Goal: Information Seeking & Learning: Learn about a topic

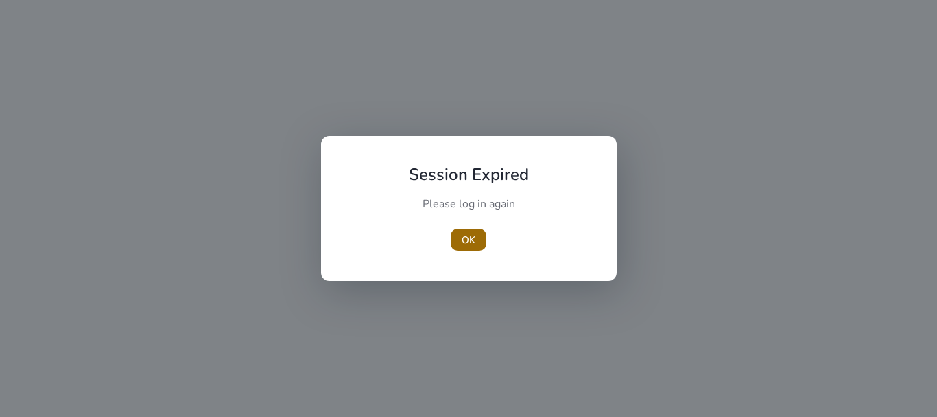
click at [478, 242] on span "button" at bounding box center [469, 239] width 36 height 33
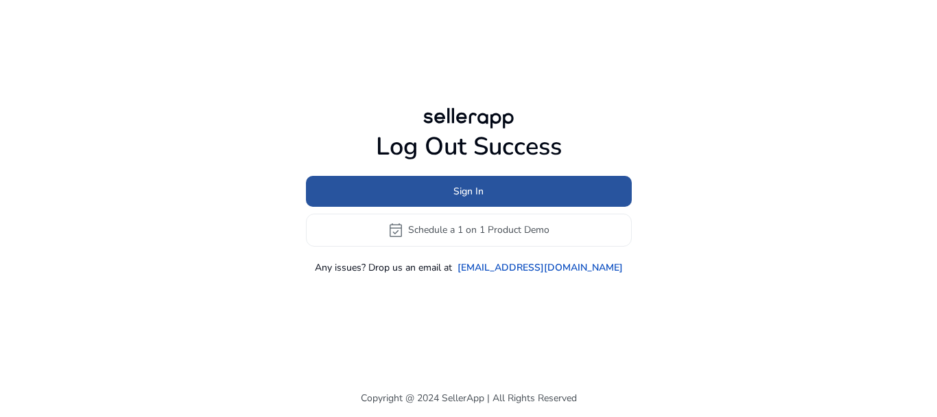
click at [384, 183] on span at bounding box center [469, 190] width 326 height 33
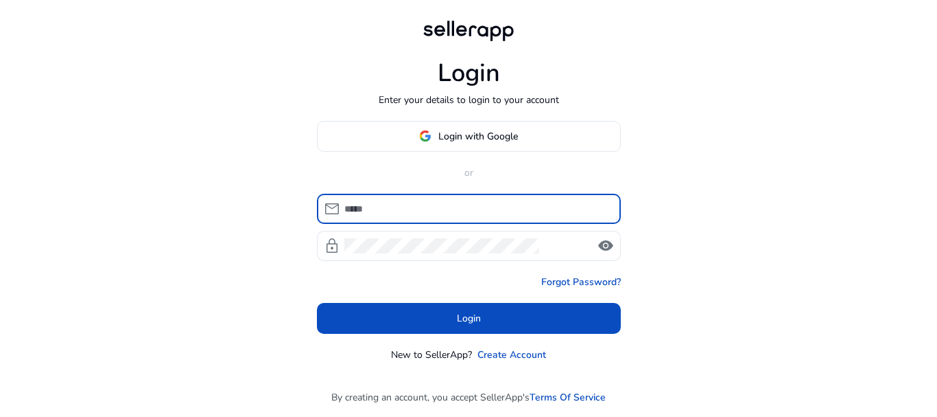
type input "**********"
drag, startPoint x: 443, startPoint y: 311, endPoint x: 451, endPoint y: 307, distance: 8.3
click at [444, 312] on span at bounding box center [469, 317] width 304 height 33
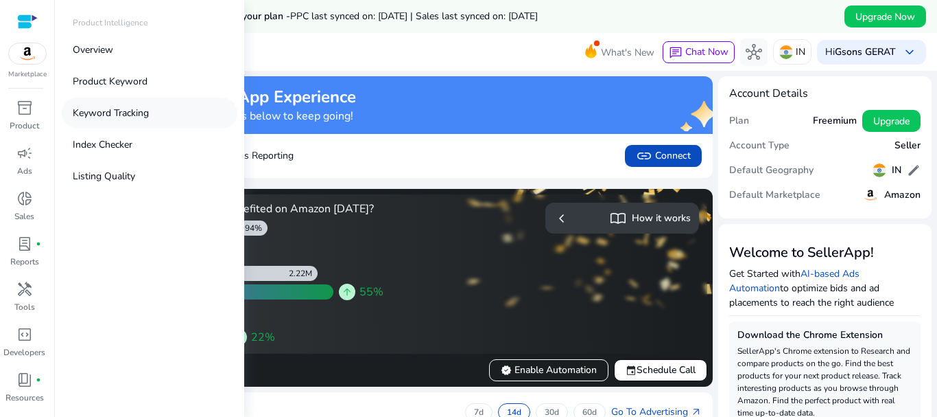
click at [86, 108] on p "Keyword Tracking" at bounding box center [111, 113] width 76 height 14
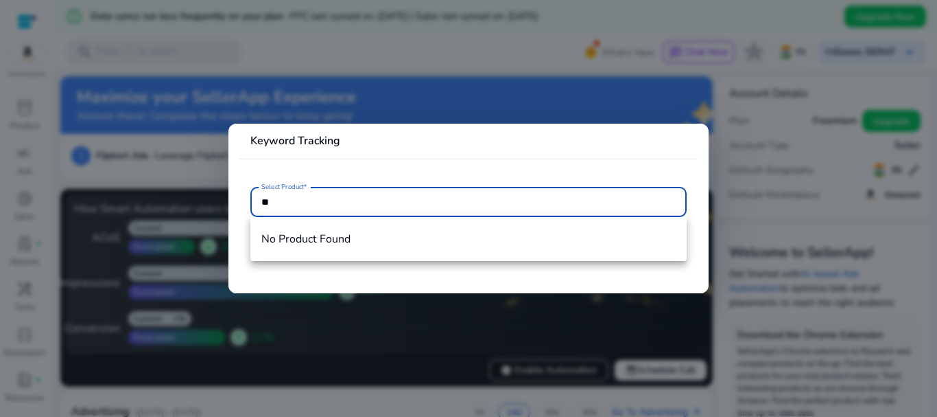
type input "*"
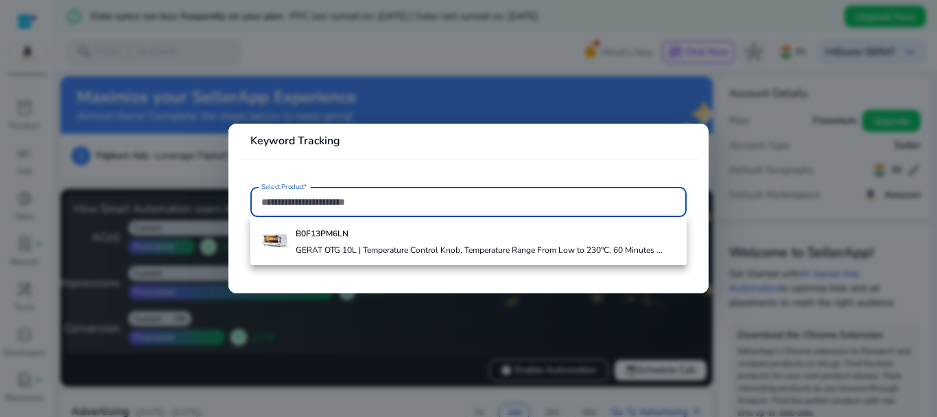
type input "*"
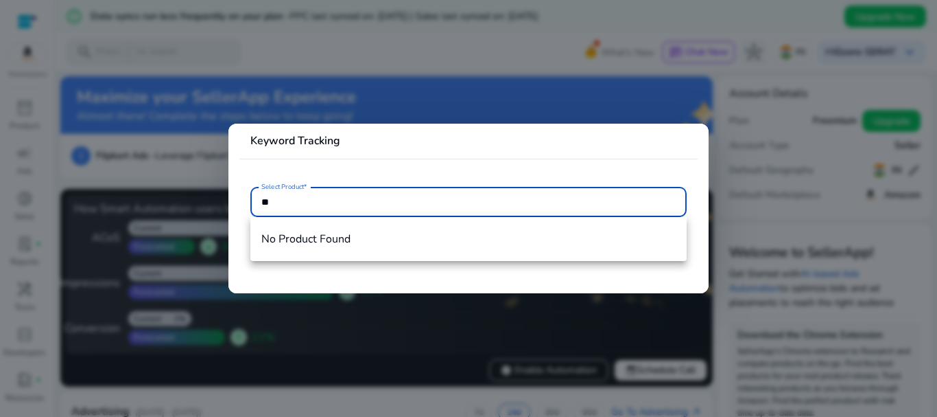
type input "*"
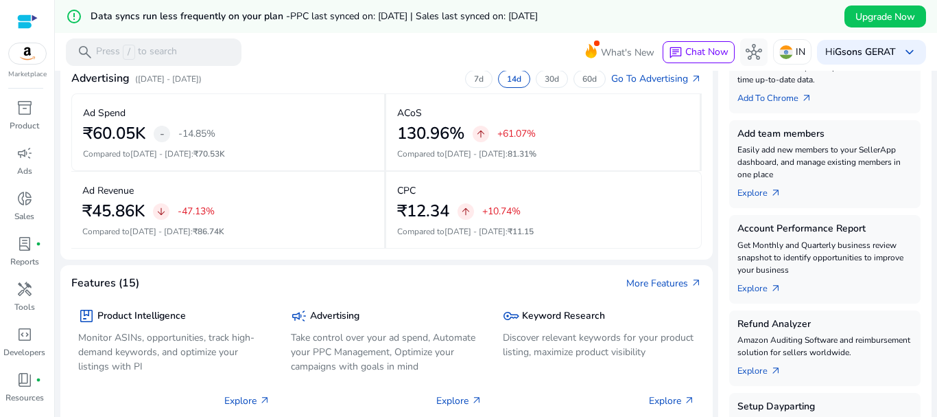
scroll to position [343, 0]
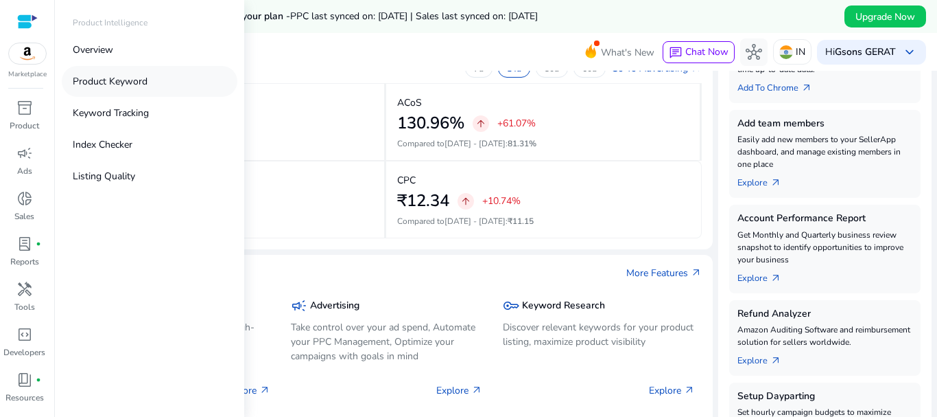
click at [114, 76] on p "Product Keyword" at bounding box center [110, 81] width 75 height 14
click at [125, 106] on p "Keyword Tracking" at bounding box center [111, 113] width 76 height 14
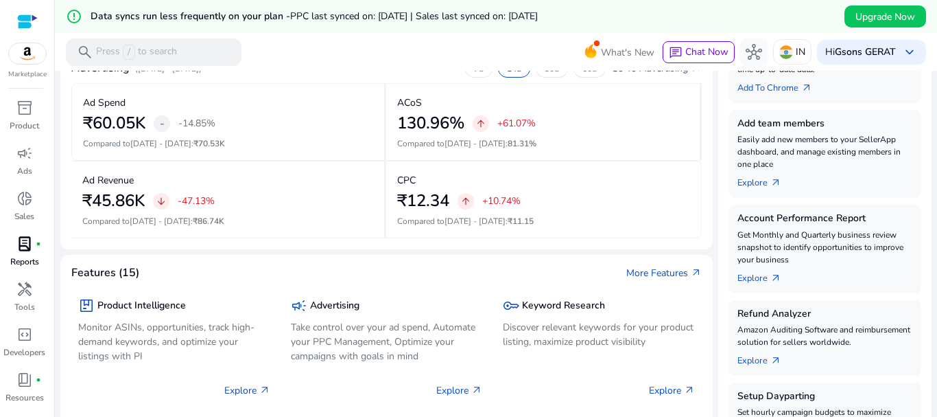
click at [26, 248] on span "lab_profile" at bounding box center [24, 243] width 16 height 16
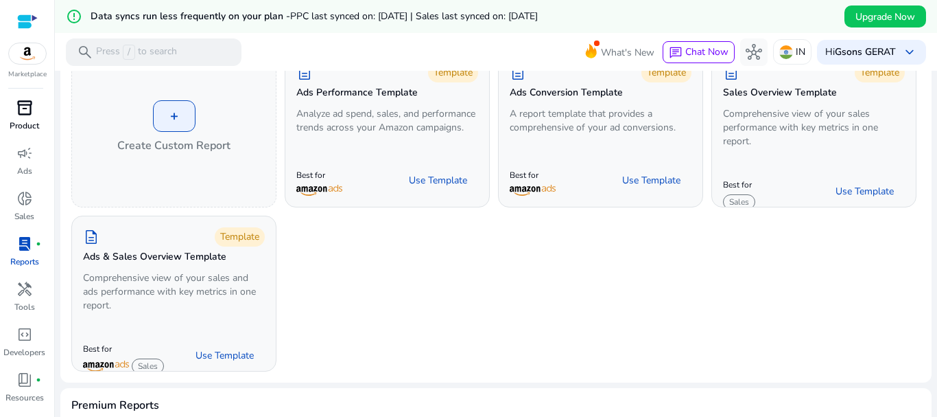
scroll to position [137, 0]
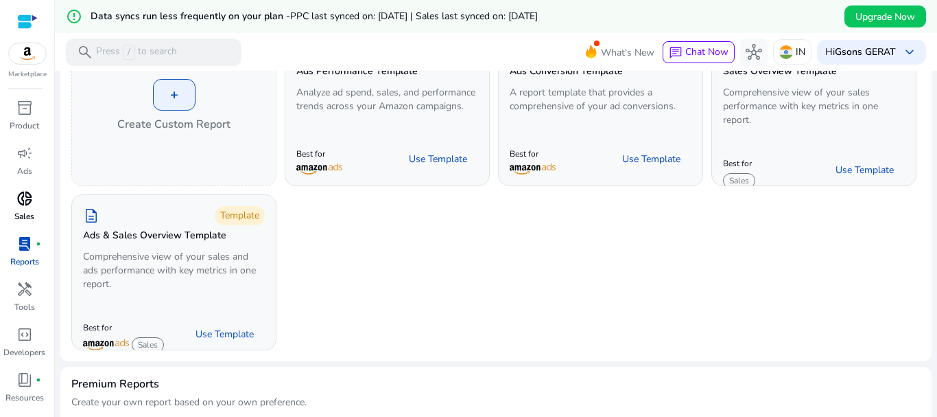
click at [27, 206] on span "donut_small" at bounding box center [24, 198] width 16 height 16
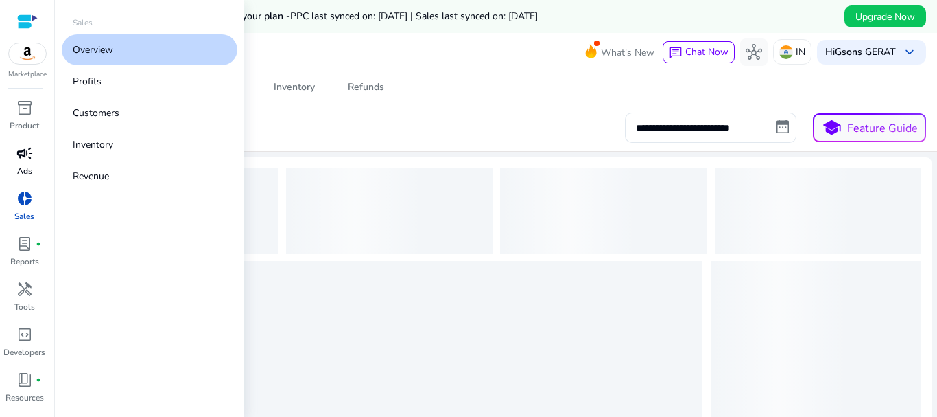
click at [22, 157] on span "campaign" at bounding box center [24, 153] width 16 height 16
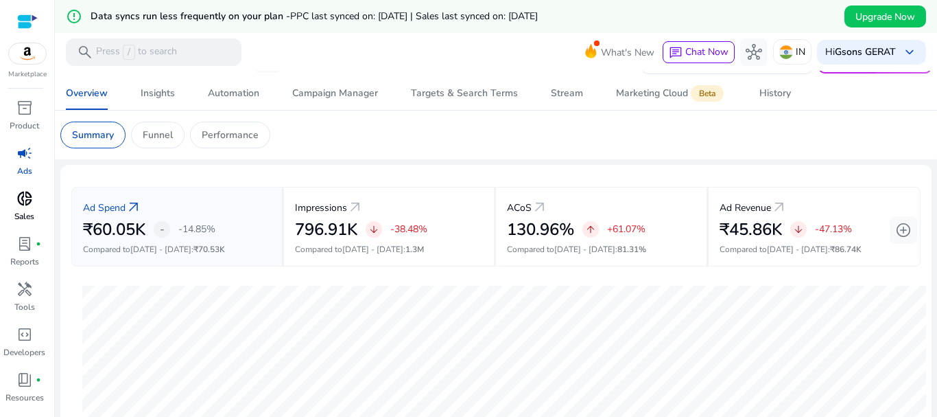
scroll to position [27, 0]
click at [167, 108] on span "Insights" at bounding box center [158, 95] width 34 height 33
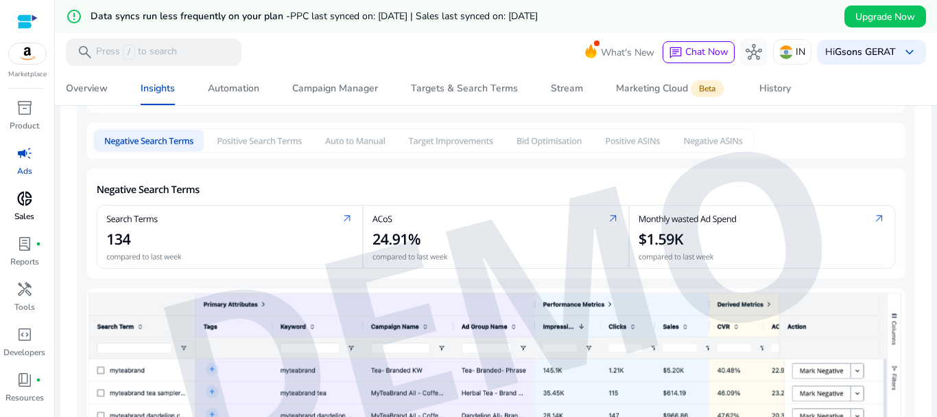
scroll to position [484, 0]
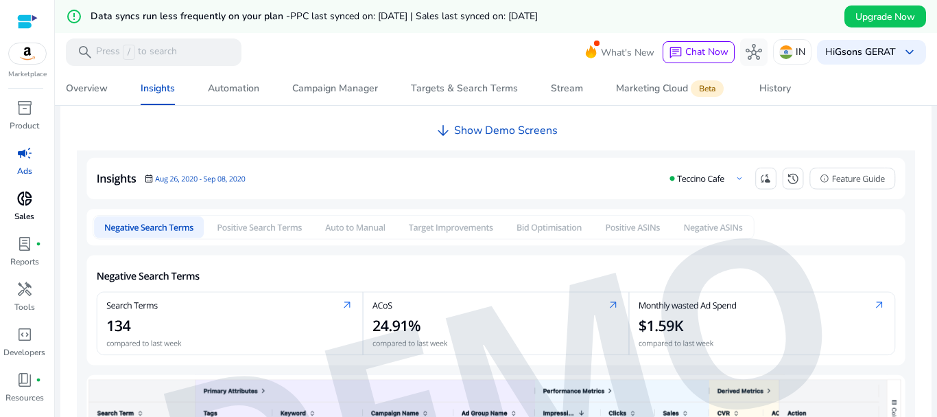
click at [285, 227] on img at bounding box center [496, 382] width 839 height 465
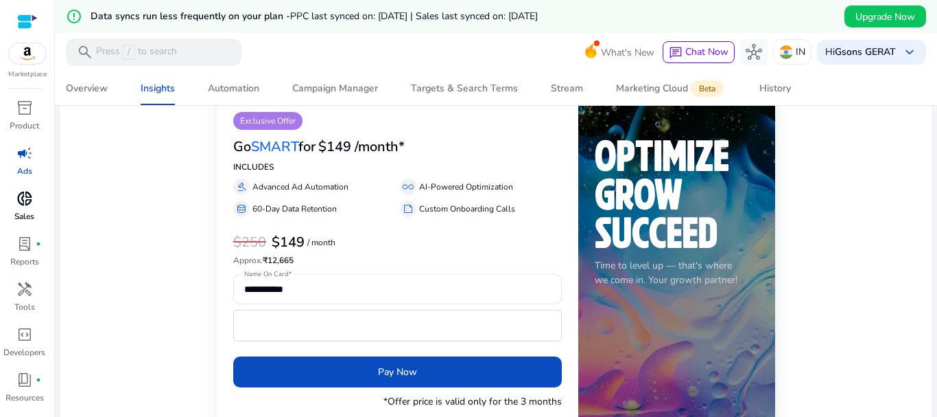
scroll to position [0, 0]
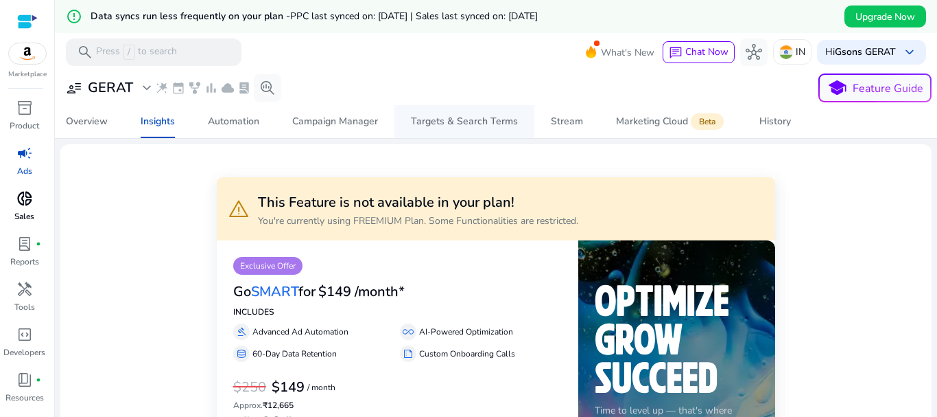
click at [432, 125] on div "Targets & Search Terms" at bounding box center [464, 122] width 107 height 10
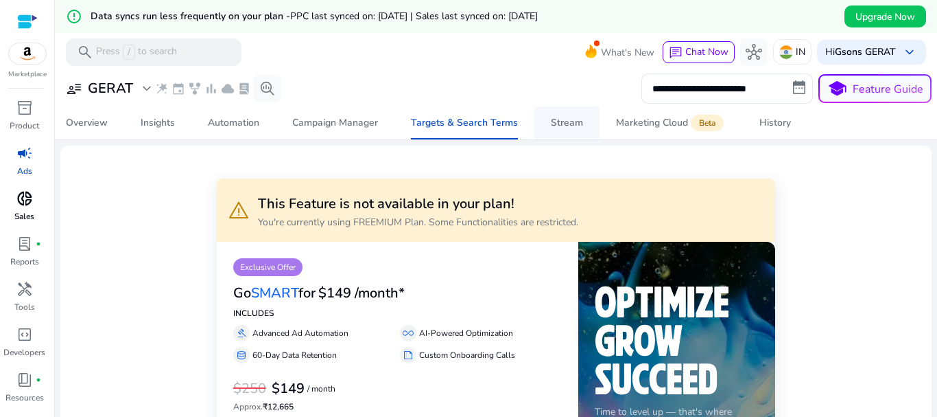
click at [552, 127] on div "Stream" at bounding box center [567, 123] width 32 height 10
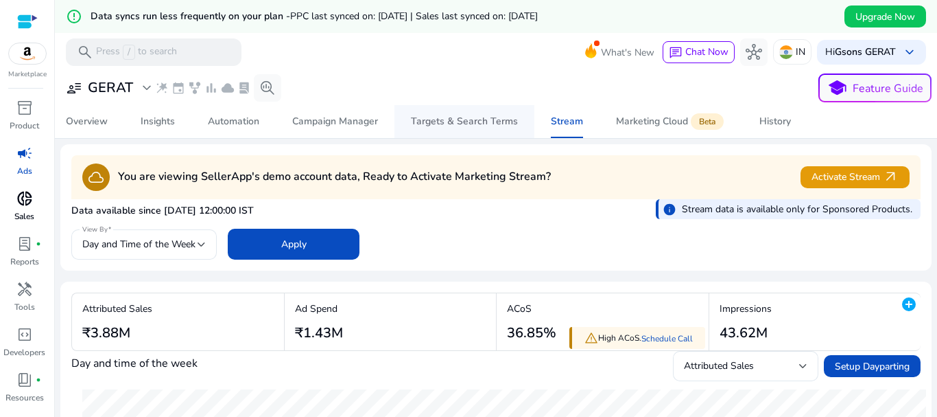
click at [458, 121] on div "Targets & Search Terms" at bounding box center [464, 122] width 107 height 10
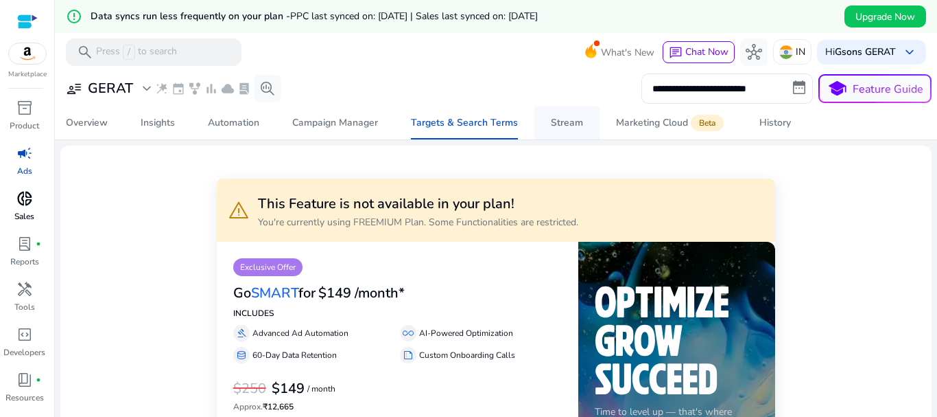
click at [564, 127] on div "Stream" at bounding box center [567, 123] width 32 height 10
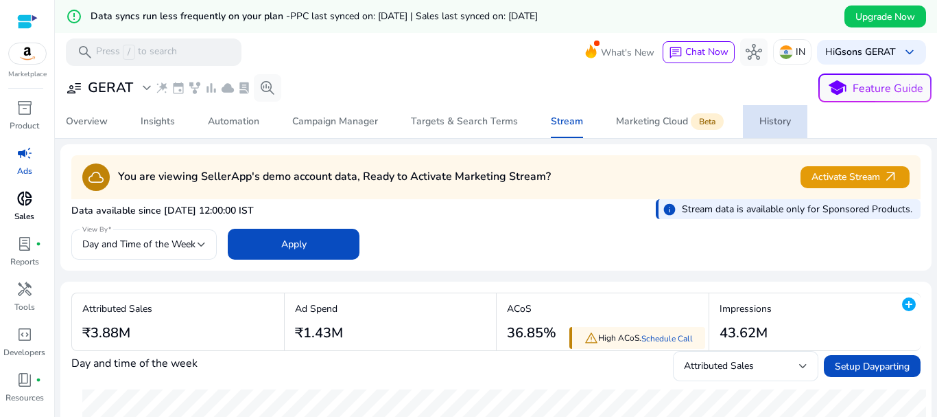
click at [783, 126] on div "History" at bounding box center [776, 122] width 32 height 10
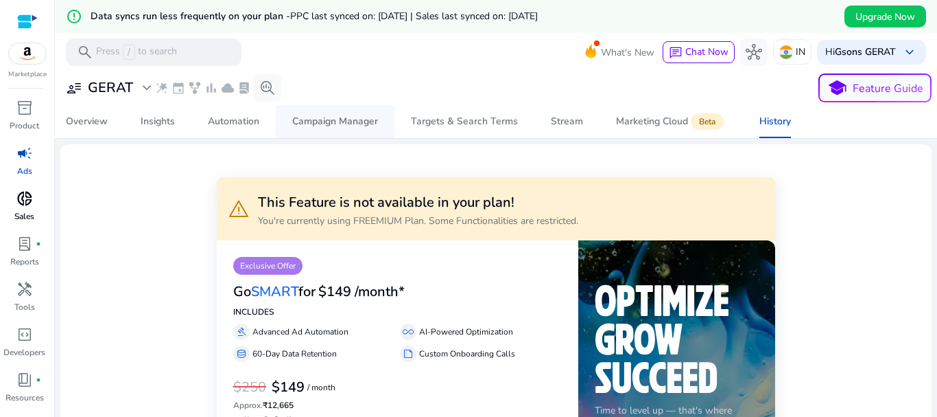
click at [341, 126] on div "Campaign Manager" at bounding box center [335, 122] width 86 height 10
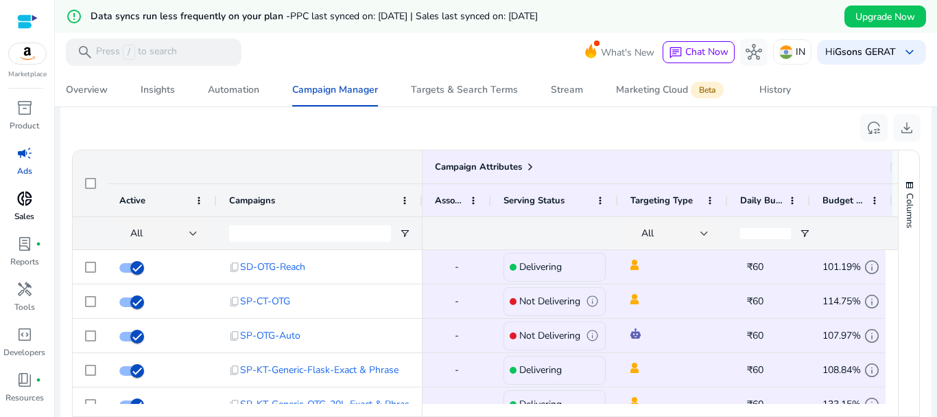
scroll to position [961, 0]
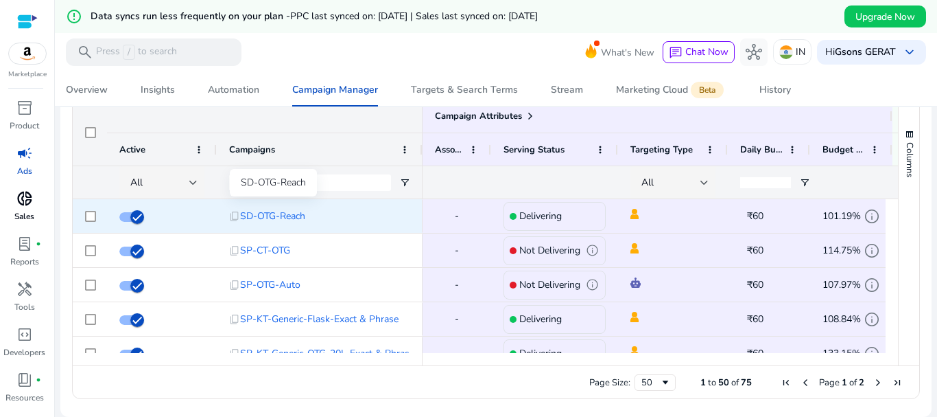
click at [300, 217] on span "SD-OTG-Reach" at bounding box center [272, 216] width 65 height 28
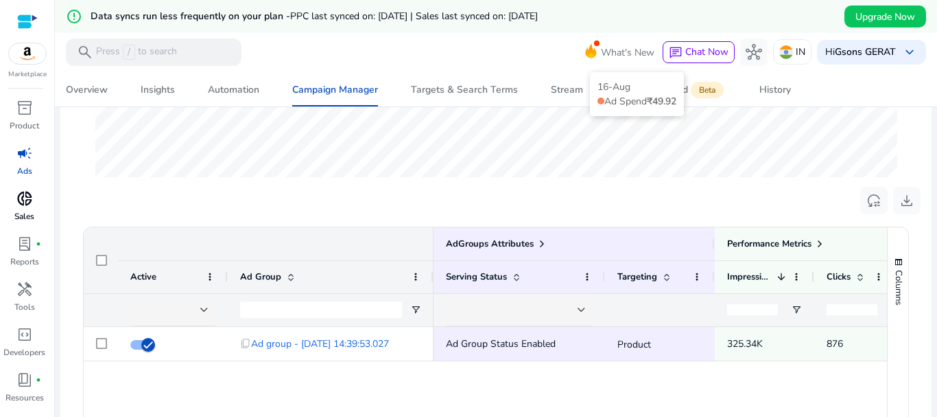
scroll to position [517, 0]
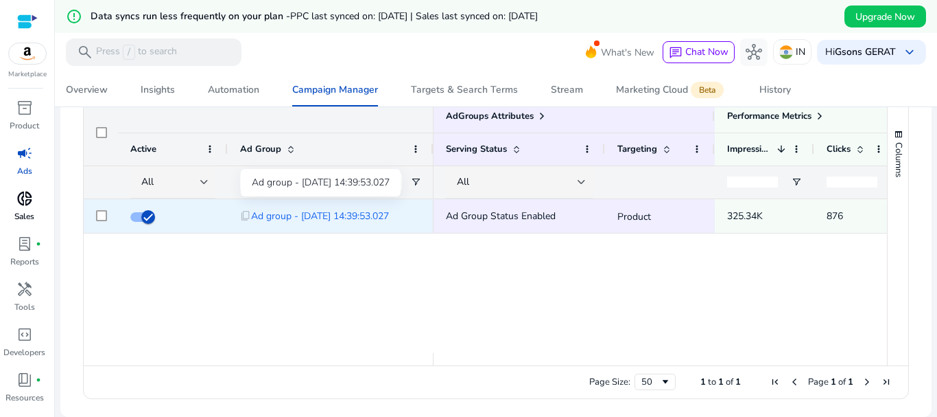
click at [327, 221] on span "Ad group - [DATE] 14:39:53.027" at bounding box center [320, 216] width 138 height 28
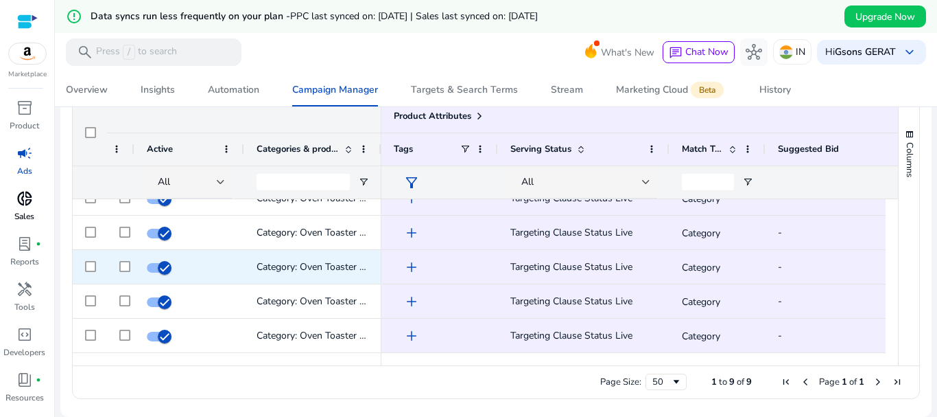
scroll to position [137, 0]
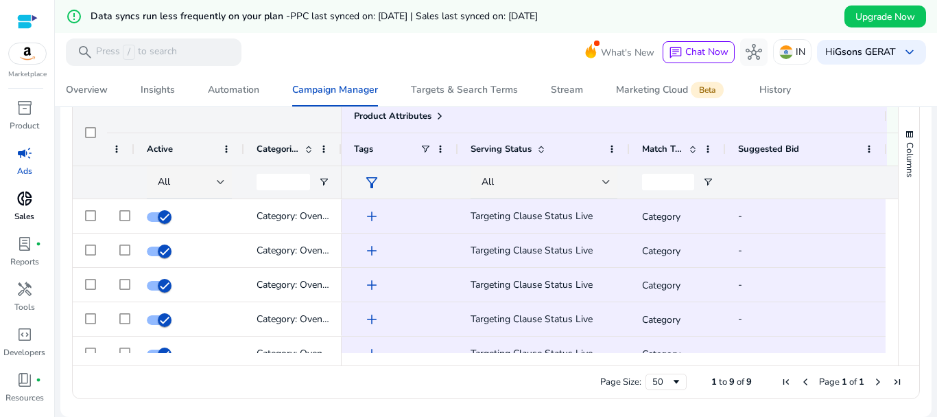
drag, startPoint x: 379, startPoint y: 154, endPoint x: 339, endPoint y: 166, distance: 41.7
click at [339, 166] on div "Product Attributes Active" at bounding box center [207, 149] width 269 height 99
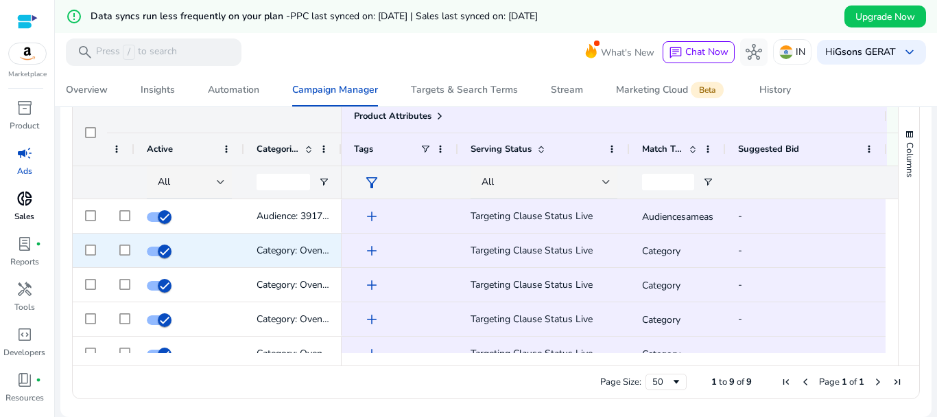
scroll to position [444, 0]
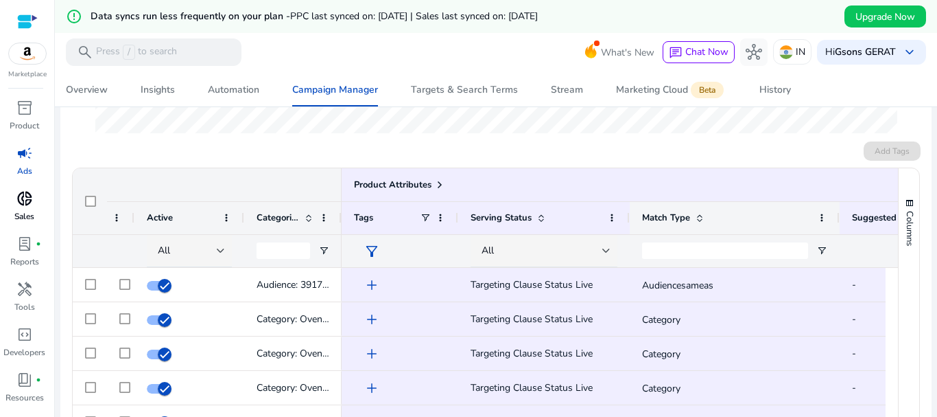
drag, startPoint x: 724, startPoint y: 218, endPoint x: 838, endPoint y: 221, distance: 114.0
click at [838, 221] on div at bounding box center [838, 218] width 5 height 32
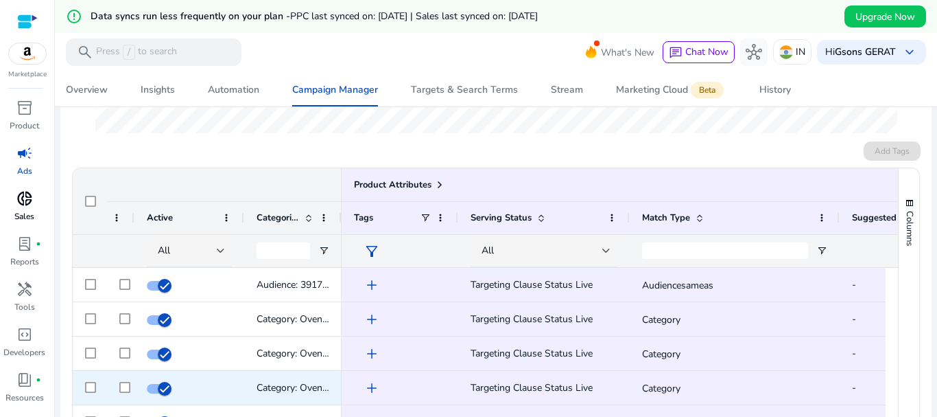
scroll to position [0, 0]
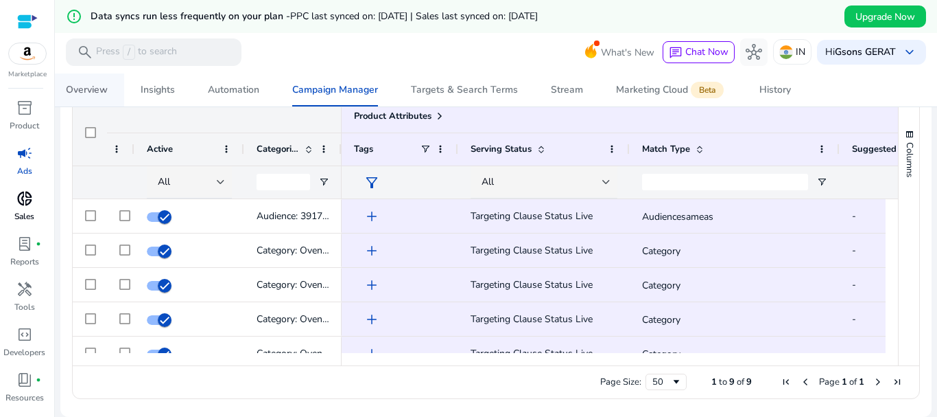
click at [104, 93] on div "Overview" at bounding box center [87, 90] width 42 height 10
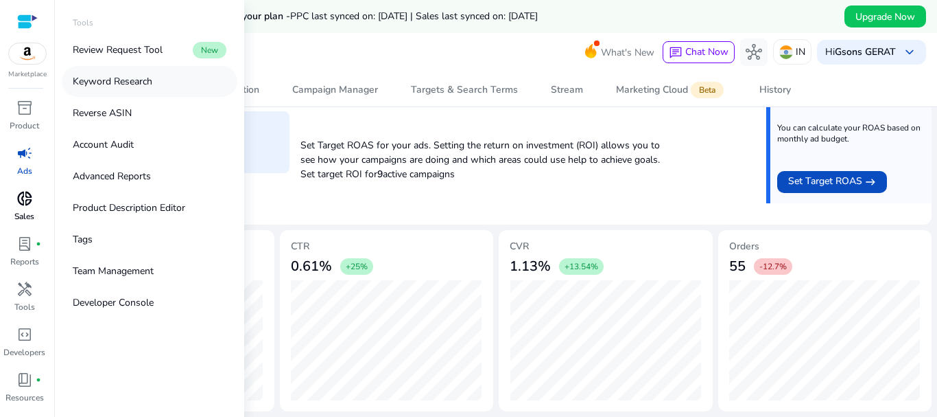
click at [97, 90] on link "Keyword Research" at bounding box center [150, 81] width 176 height 31
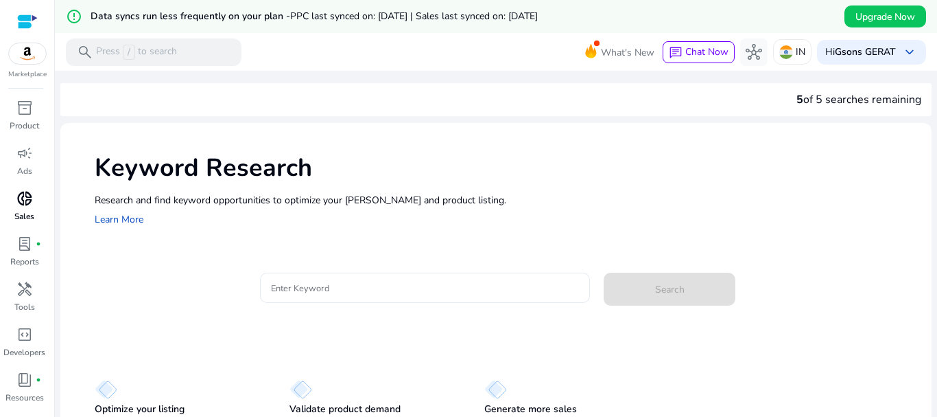
click at [363, 288] on input "Enter Keyword" at bounding box center [425, 287] width 309 height 15
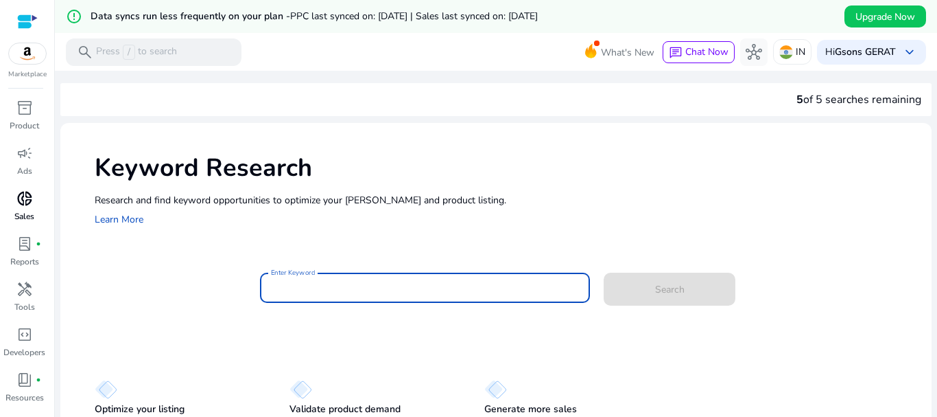
type input "*"
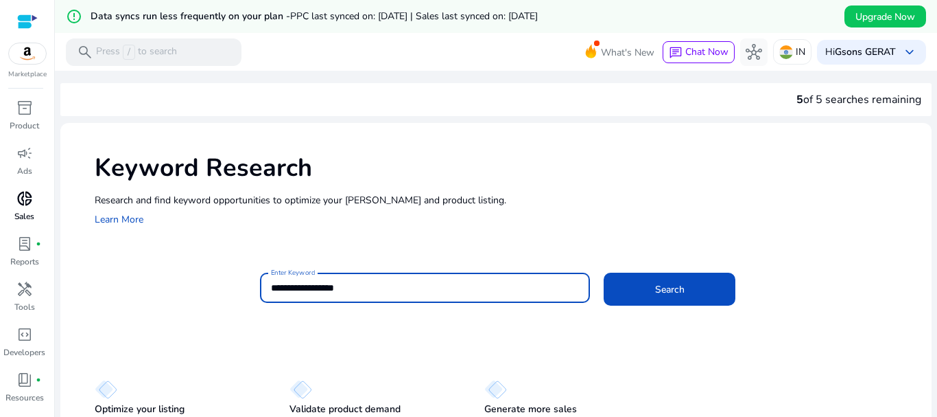
type input "**********"
click at [604, 272] on button "Search" at bounding box center [670, 288] width 132 height 33
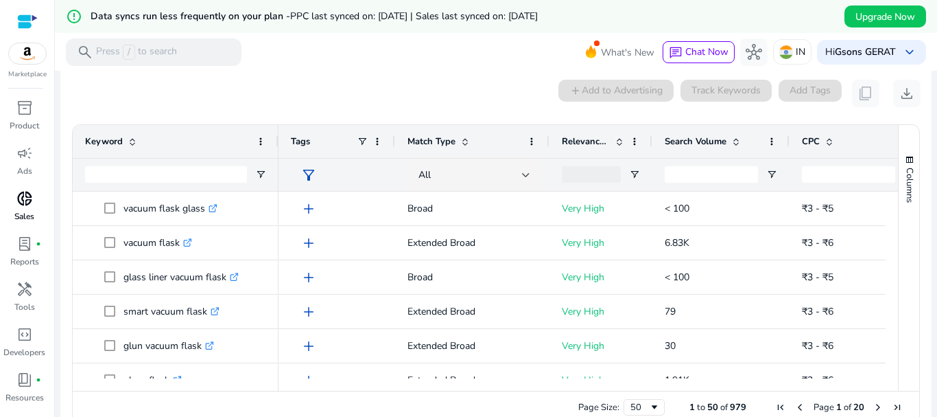
scroll to position [196, 0]
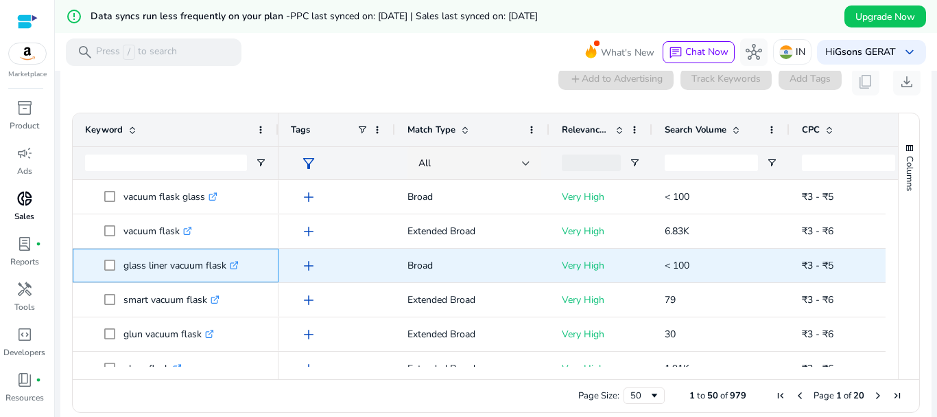
drag, startPoint x: 123, startPoint y: 268, endPoint x: 227, endPoint y: 271, distance: 104.4
click at [227, 271] on span "glass liner vacuum flask .st0{fill:#2c8af8}" at bounding box center [185, 265] width 162 height 28
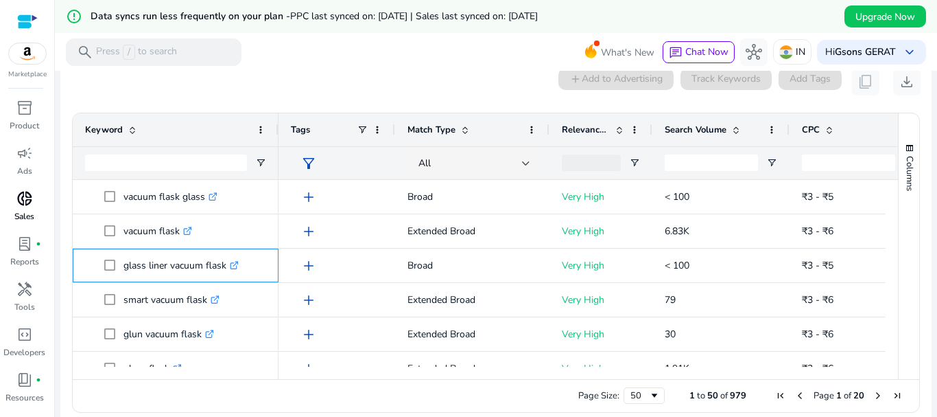
copy span "glass liner vacuum flask"
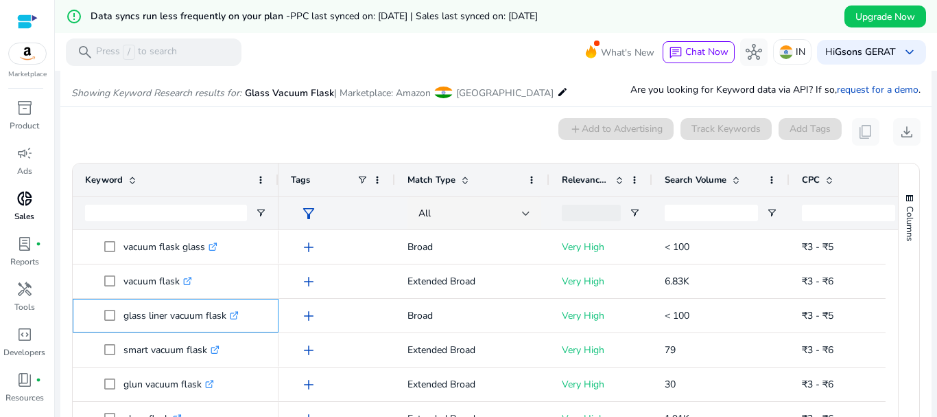
scroll to position [128, 0]
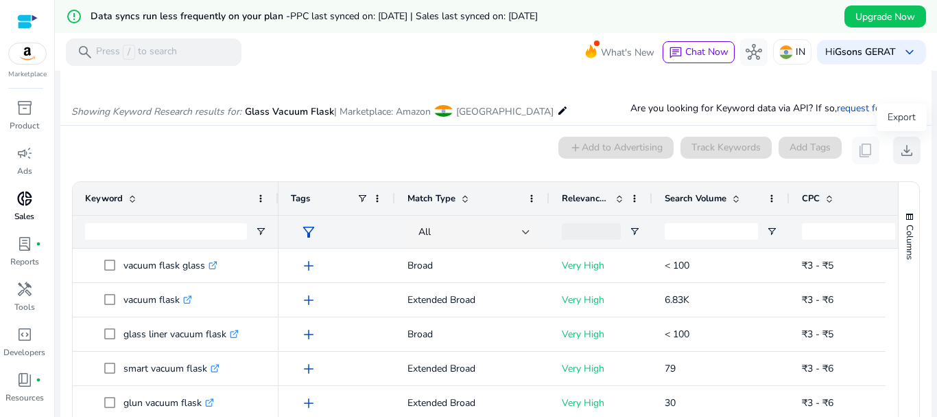
click at [911, 150] on button "download" at bounding box center [906, 150] width 27 height 27
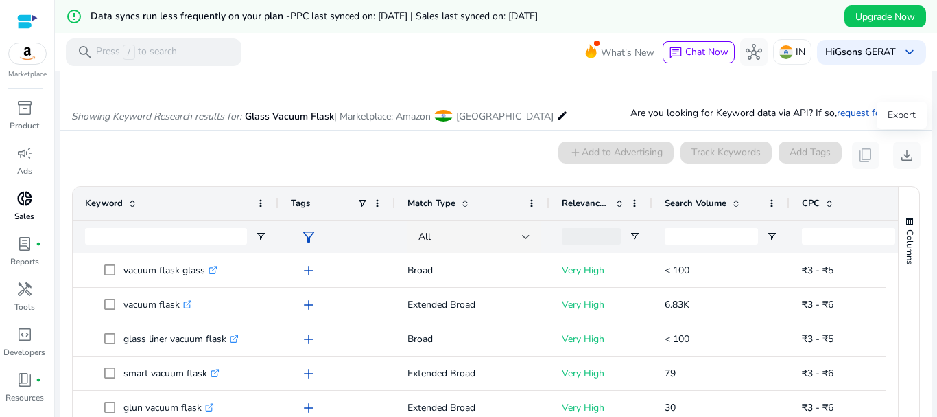
scroll to position [137, 0]
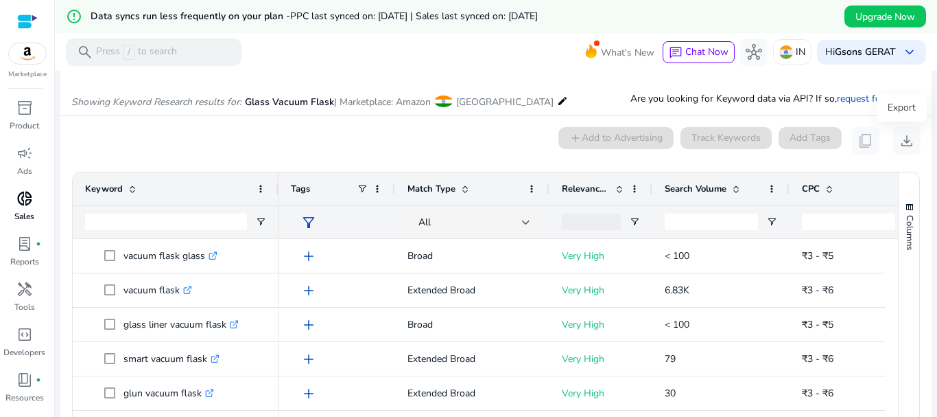
click at [858, 145] on app-icon-holder "content_copy" at bounding box center [865, 140] width 27 height 27
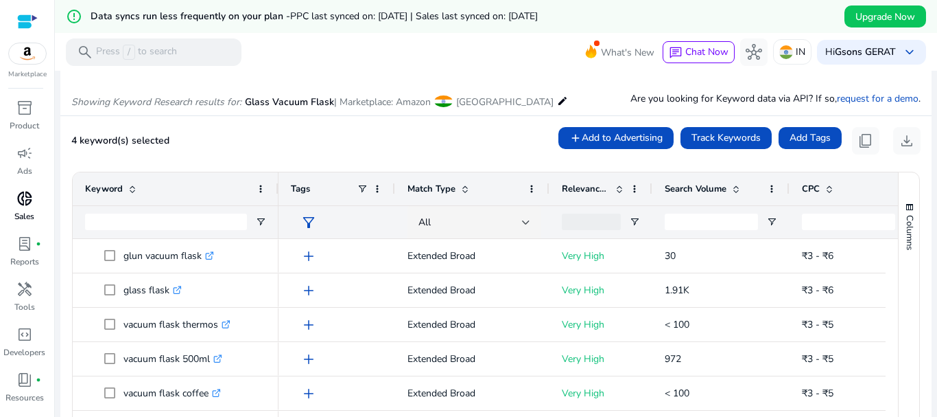
click at [686, 189] on span "Search Volume" at bounding box center [696, 189] width 62 height 12
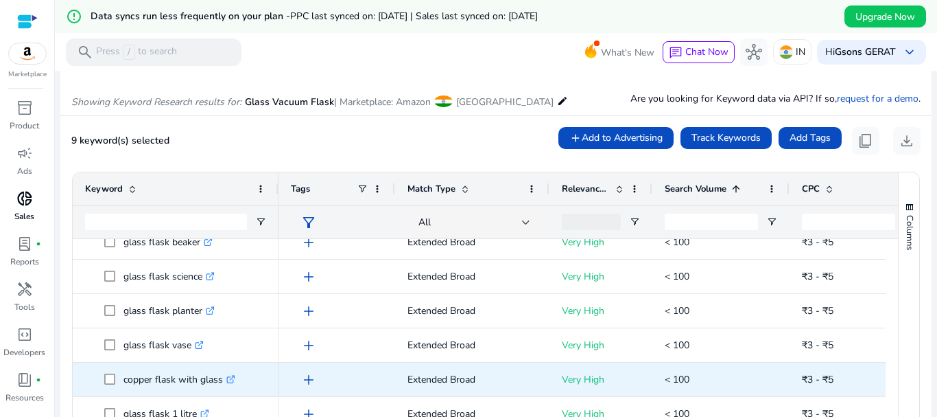
scroll to position [412, 0]
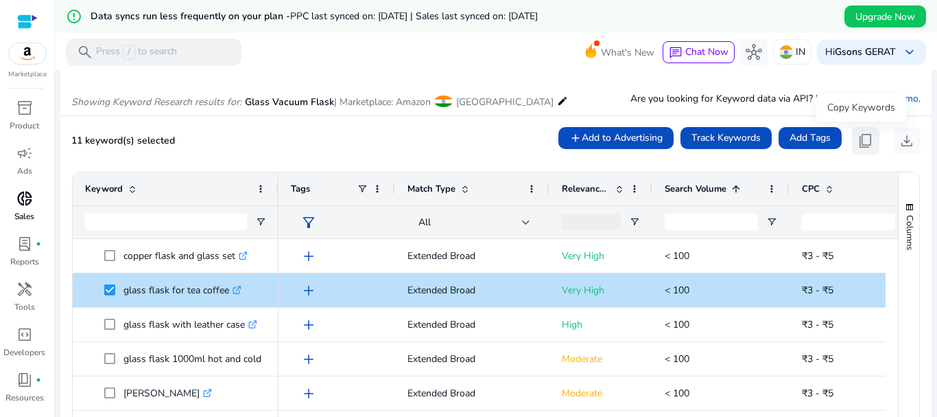
click at [860, 142] on span "content_copy" at bounding box center [866, 140] width 16 height 16
click at [909, 141] on span "download" at bounding box center [907, 140] width 16 height 16
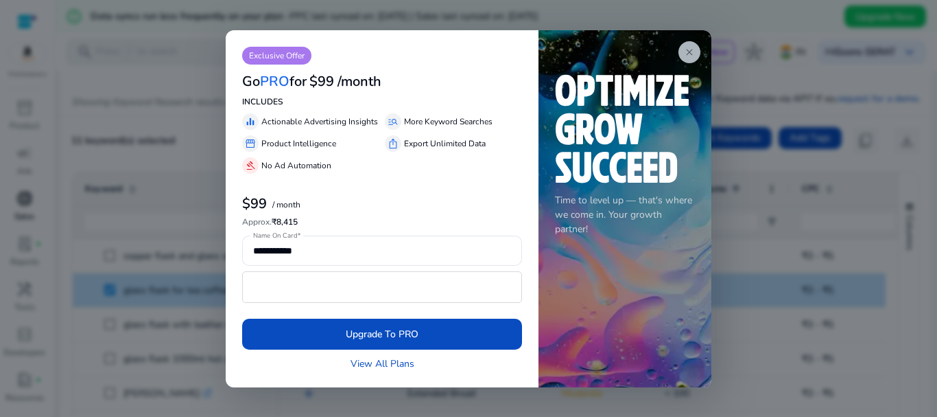
click at [689, 56] on span "close" at bounding box center [689, 52] width 11 height 11
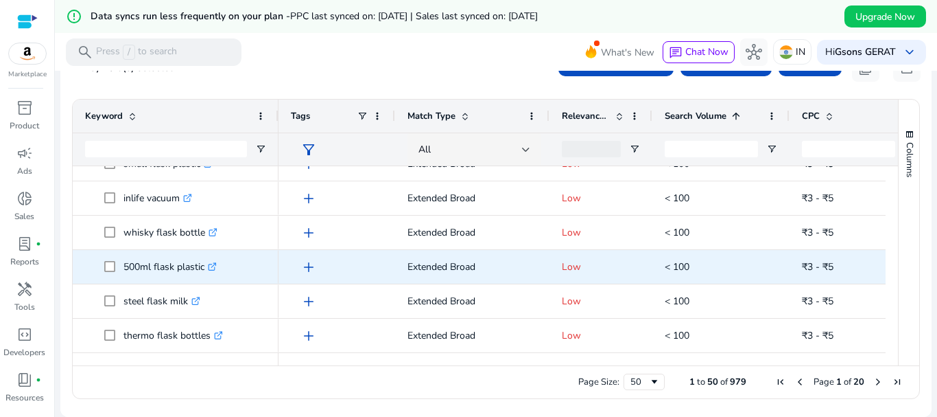
scroll to position [1344, 0]
